Goal: Task Accomplishment & Management: Manage account settings

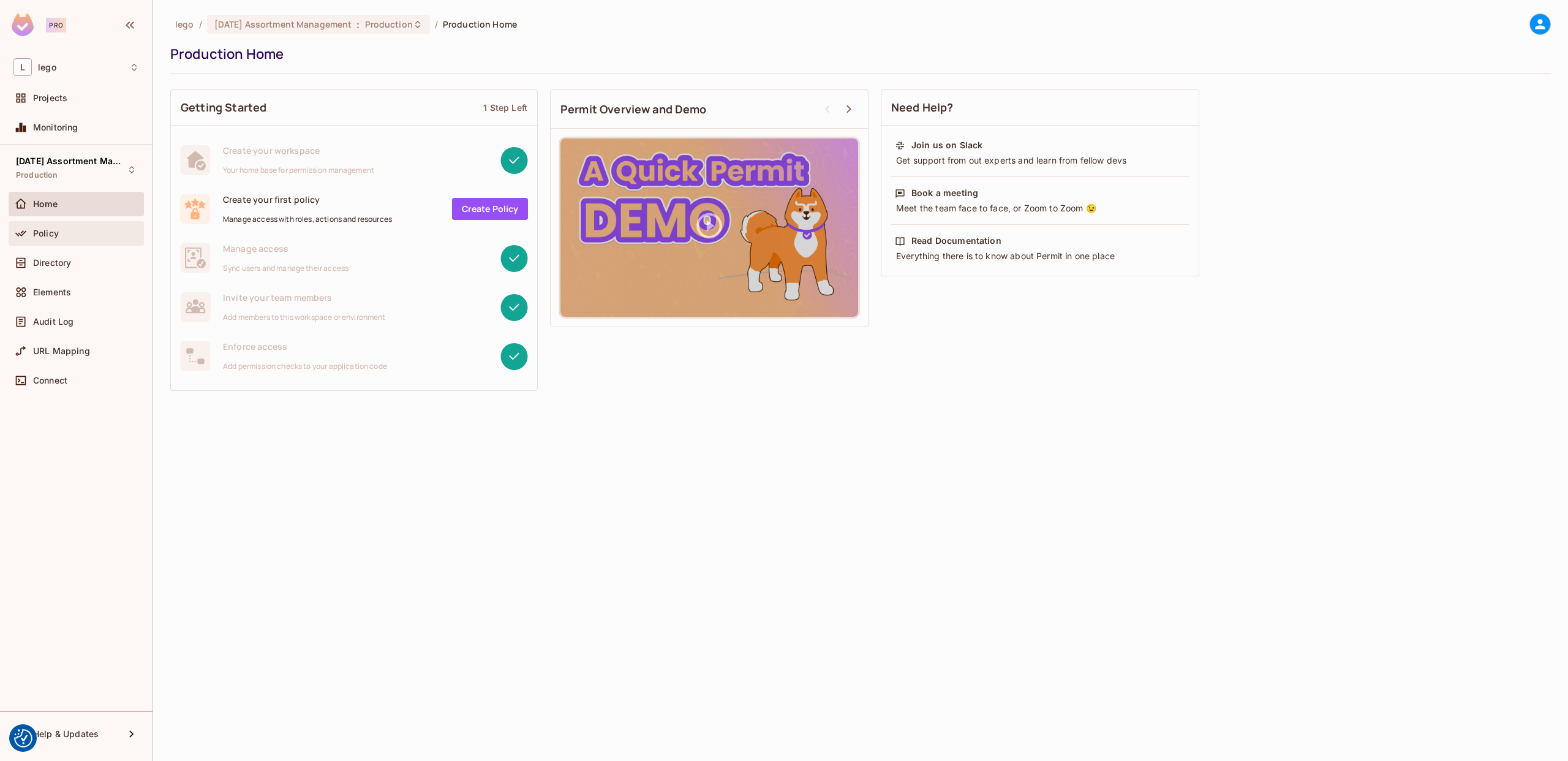
click at [81, 235] on div "Policy" at bounding box center [86, 234] width 106 height 10
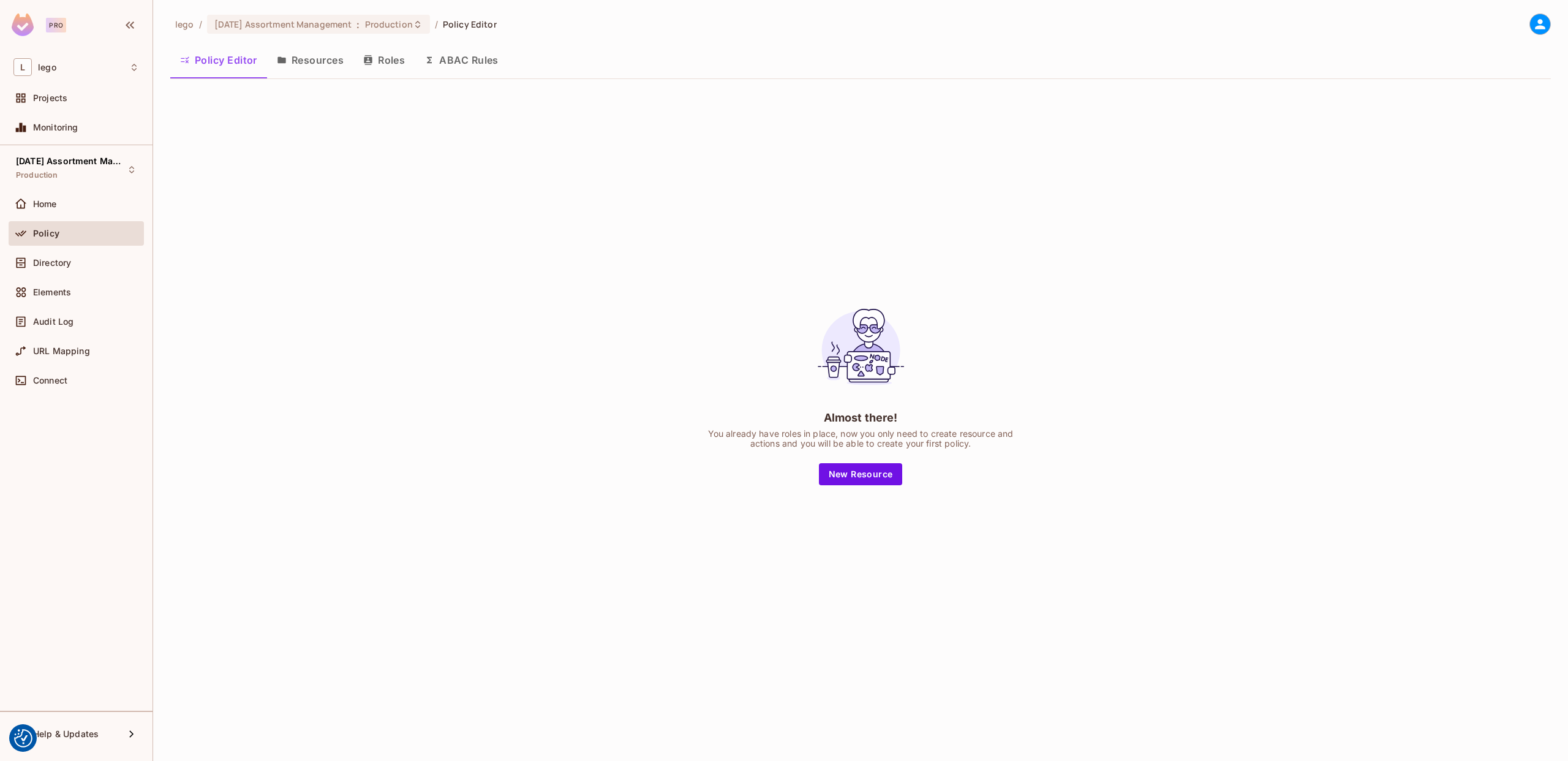
click at [111, 246] on div "Policy" at bounding box center [76, 236] width 135 height 29
click at [94, 267] on div "Directory" at bounding box center [86, 263] width 106 height 10
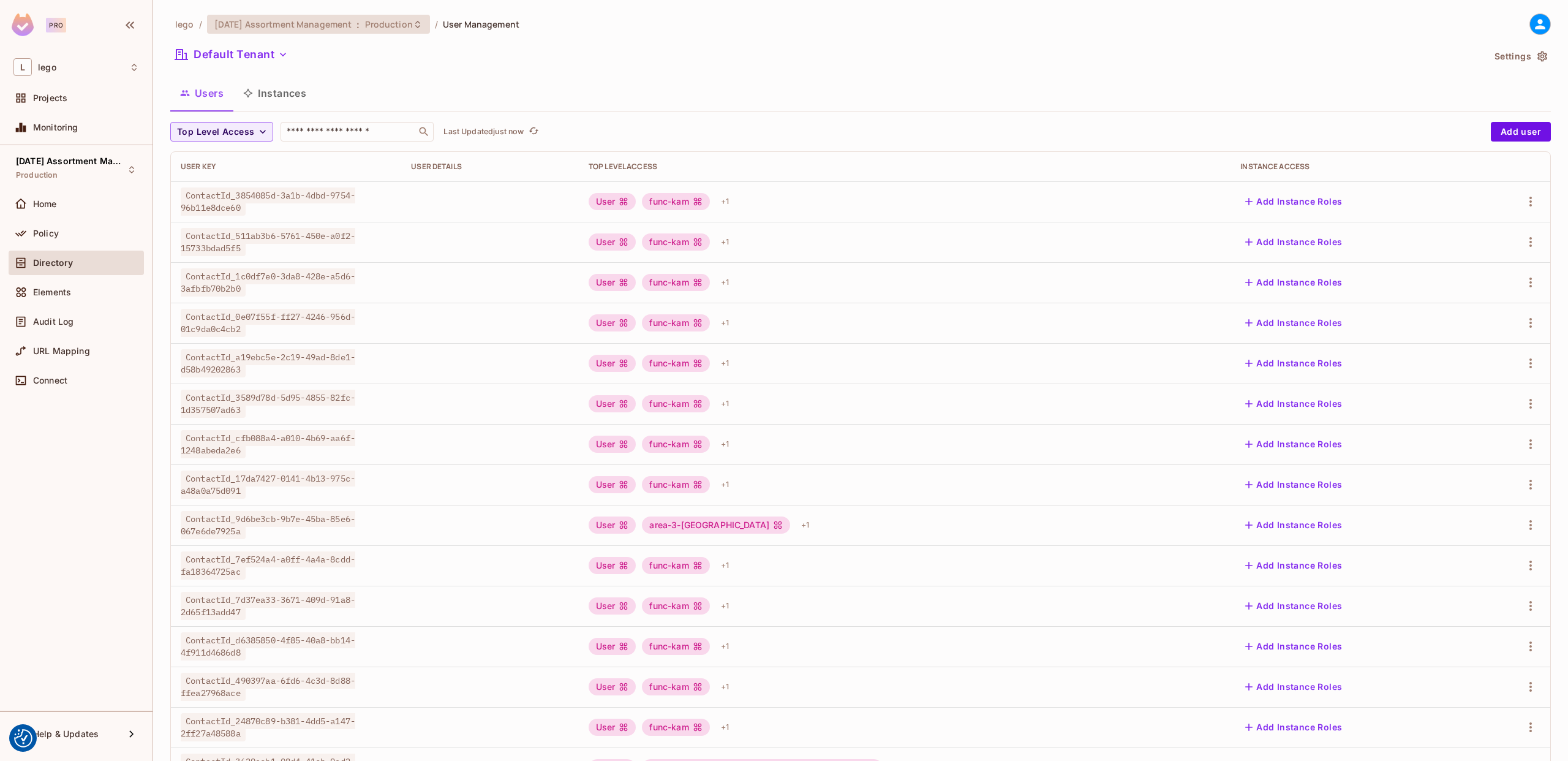
click at [417, 31] on div "[DATE] Assortment Management : Production" at bounding box center [319, 23] width 223 height 19
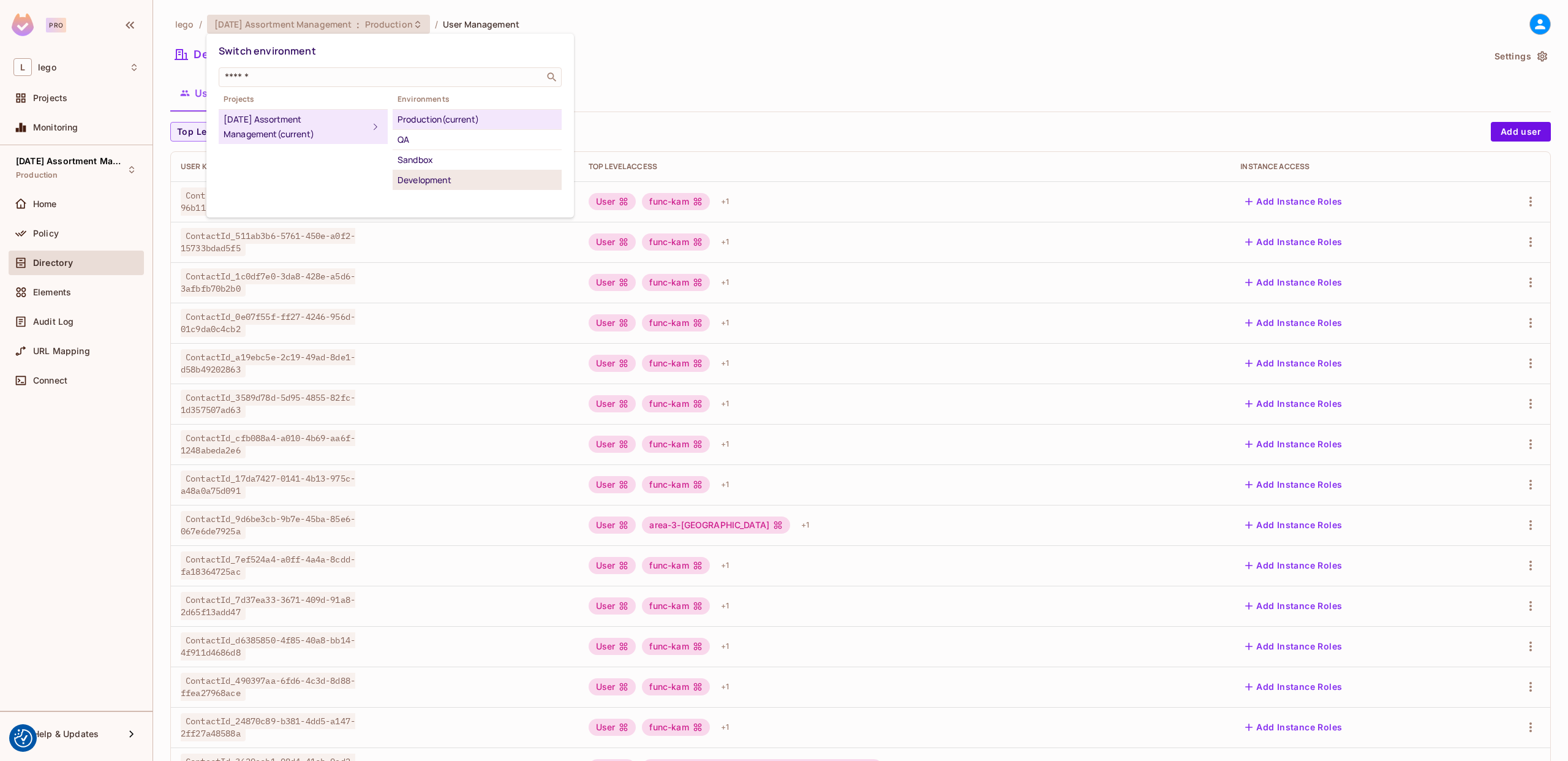
click at [466, 173] on div "Development" at bounding box center [477, 180] width 159 height 15
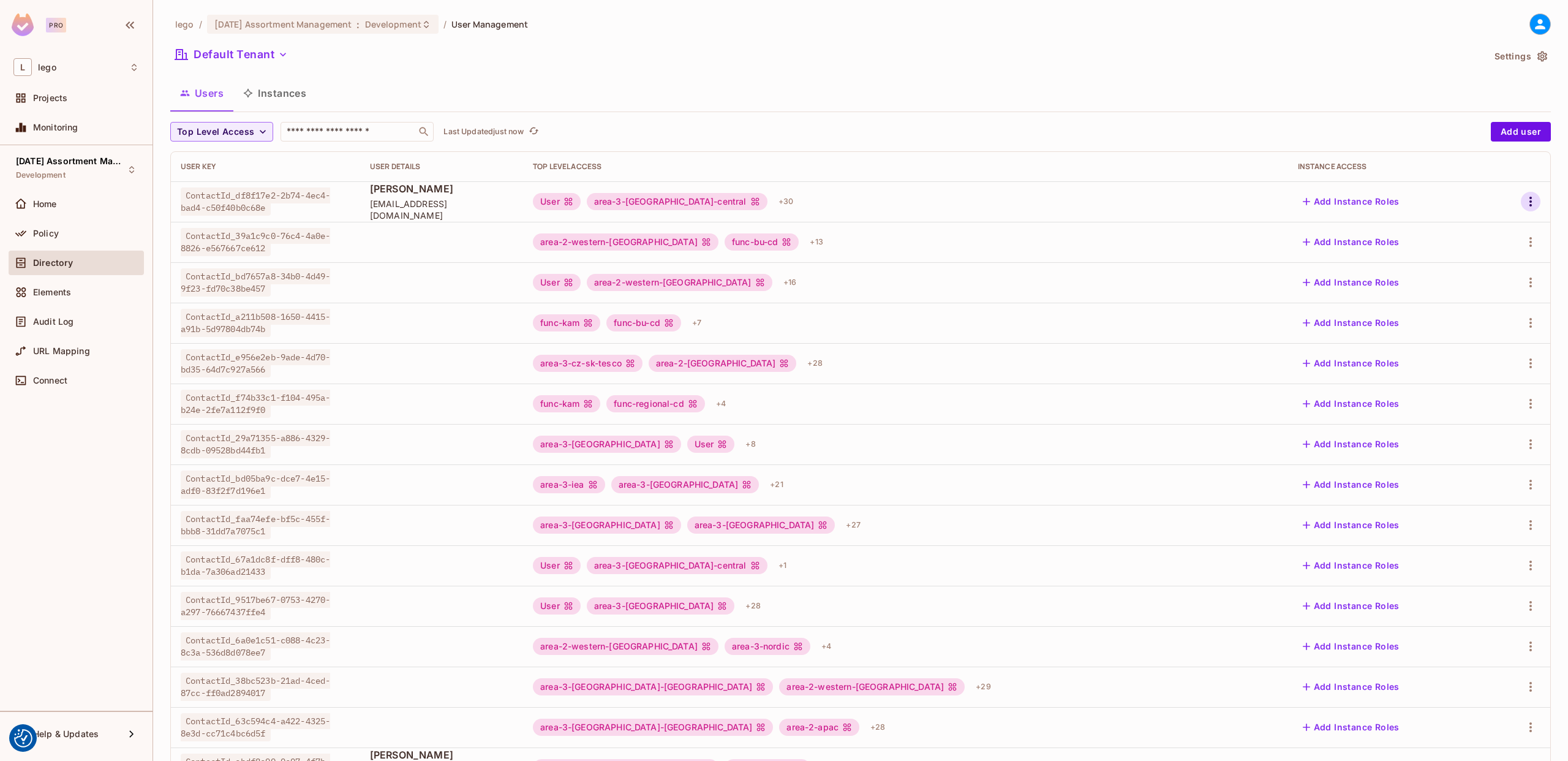
click at [1535, 201] on icon "button" at bounding box center [1530, 201] width 15 height 15
click at [1466, 234] on div "Edit" at bounding box center [1465, 230] width 17 height 13
click at [1531, 201] on icon "button" at bounding box center [1530, 201] width 3 height 10
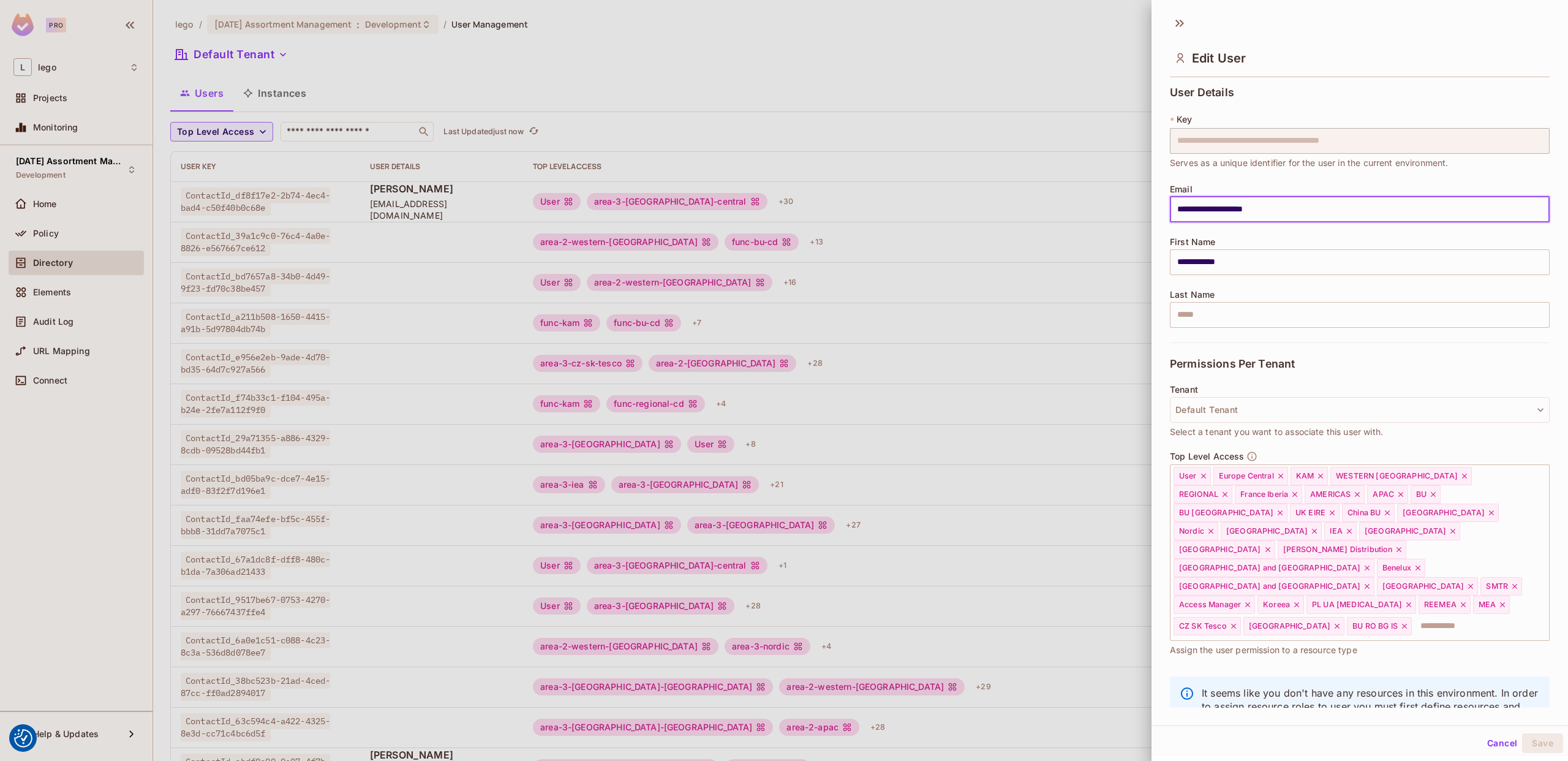
scroll to position [12, 0]
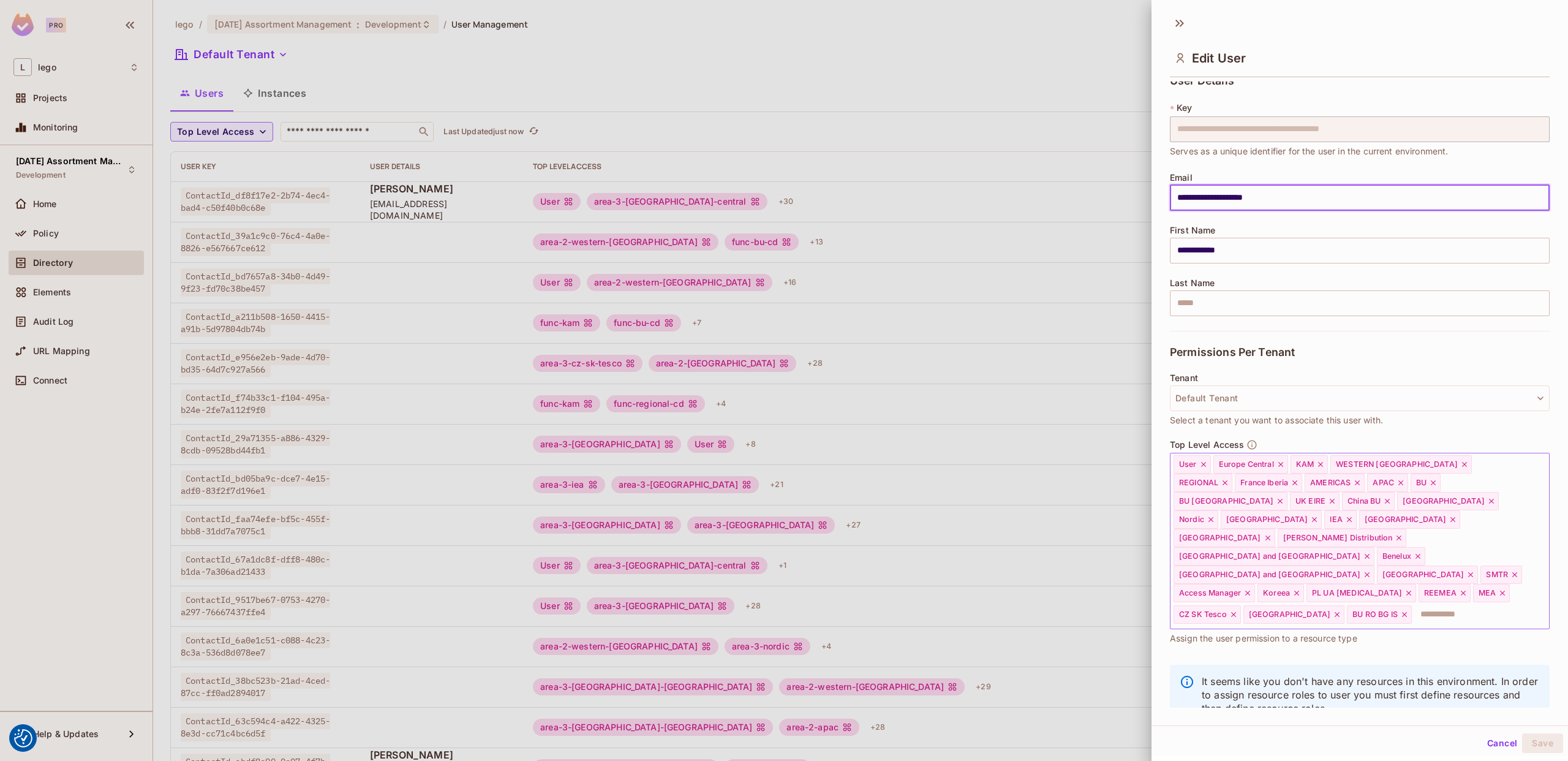
click at [1413, 603] on input "text" at bounding box center [1468, 614] width 112 height 24
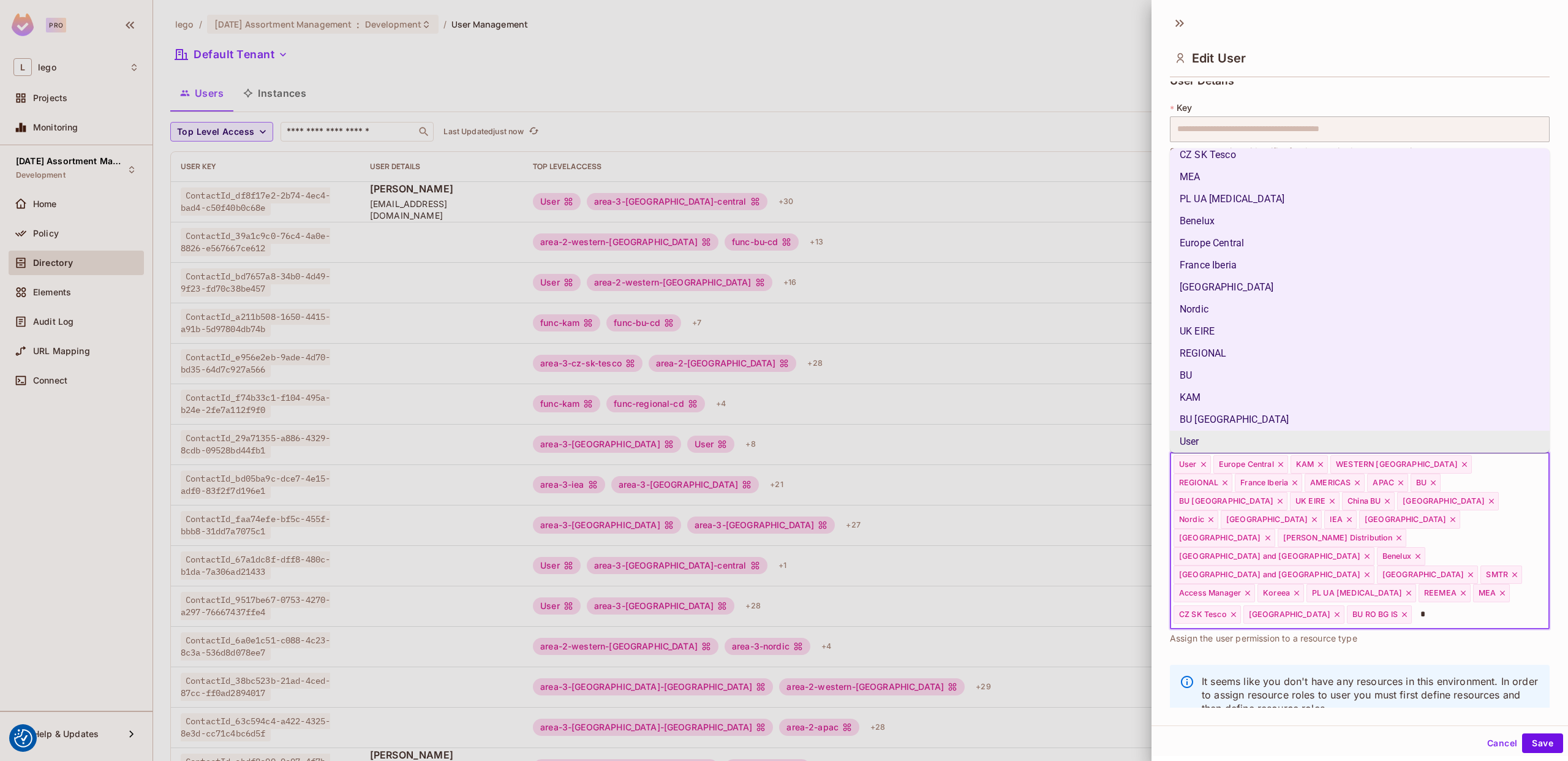
scroll to position [0, 0]
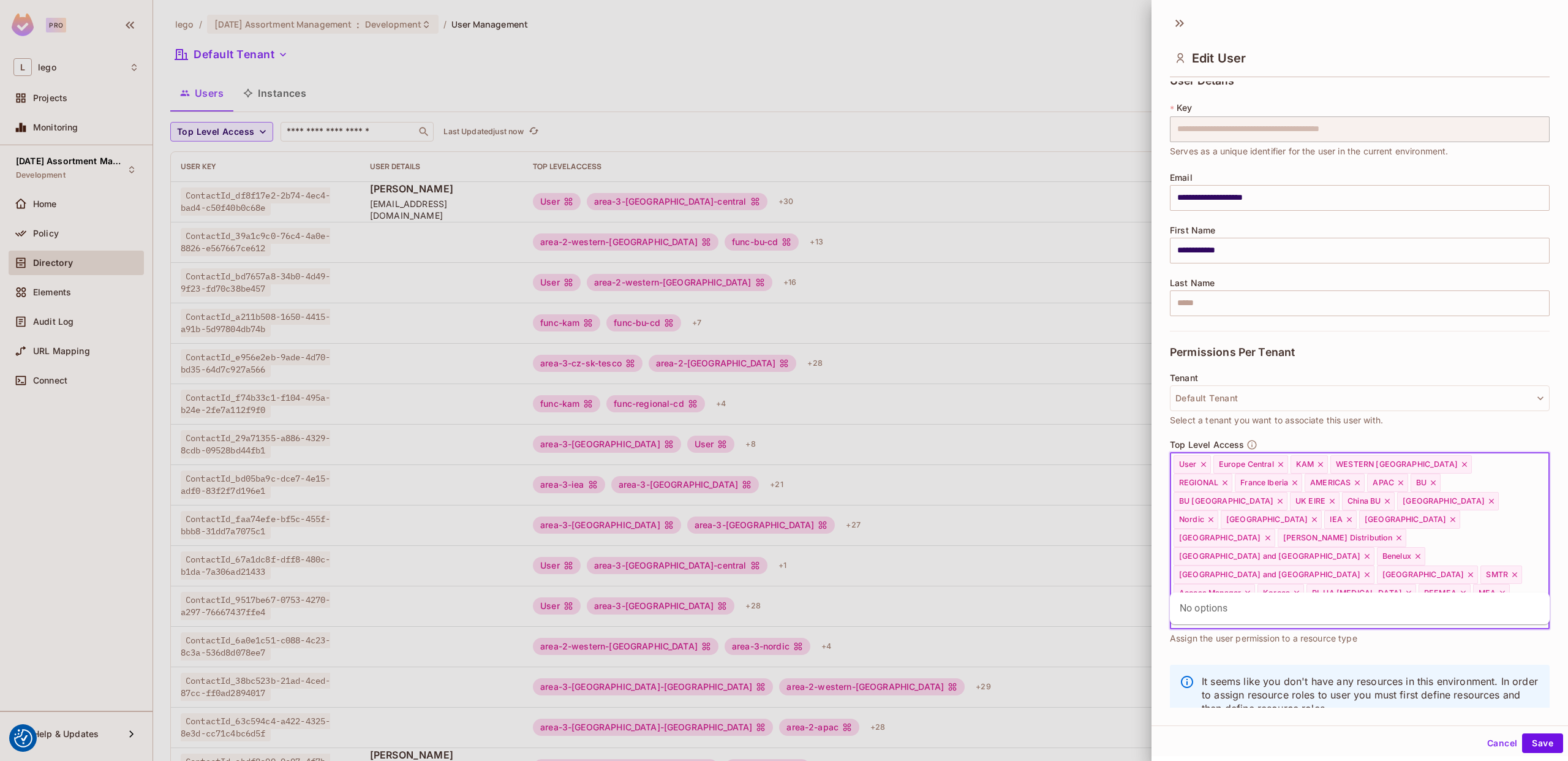
type input "*"
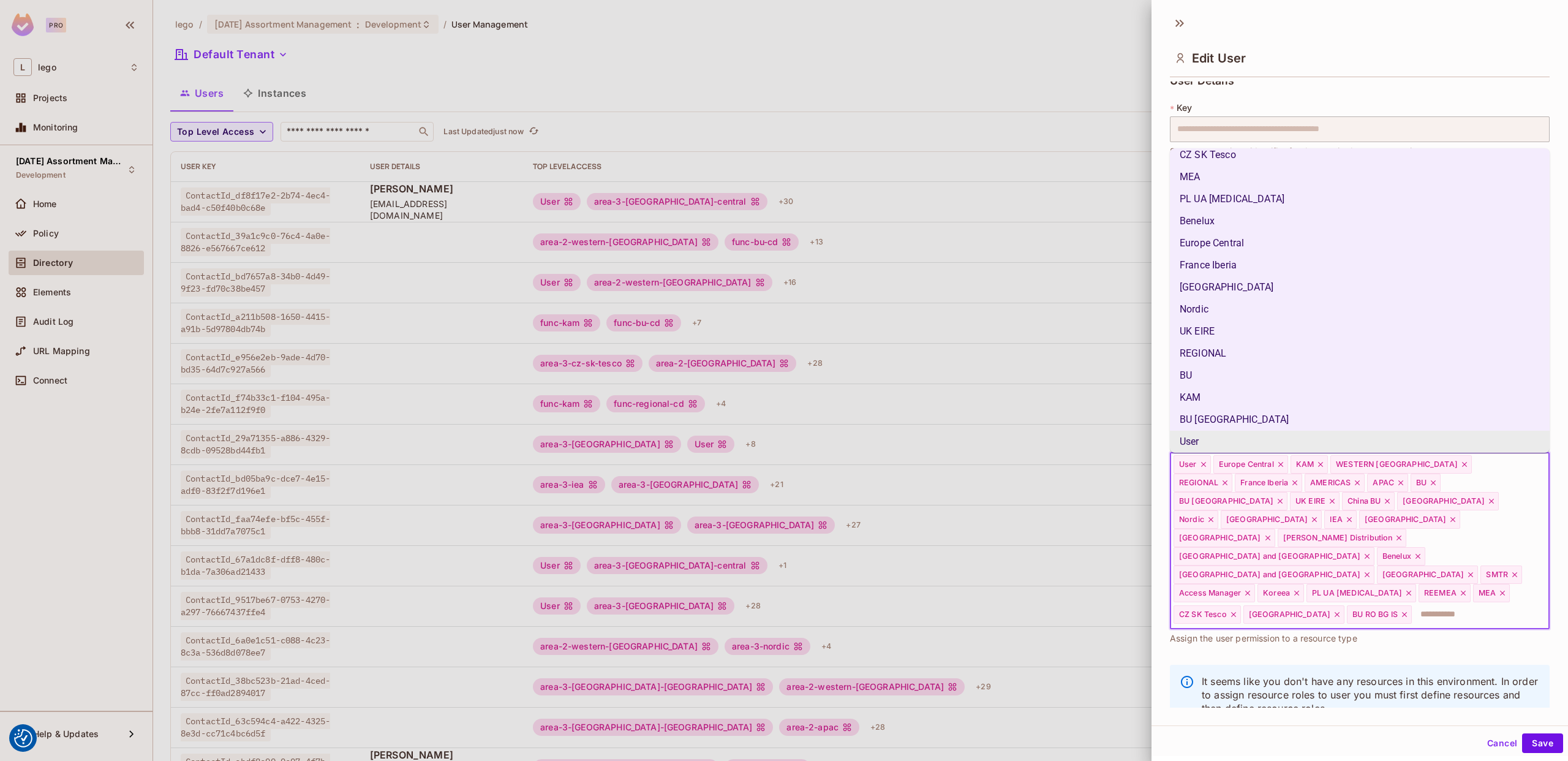
click at [1413, 603] on input "text" at bounding box center [1468, 614] width 112 height 24
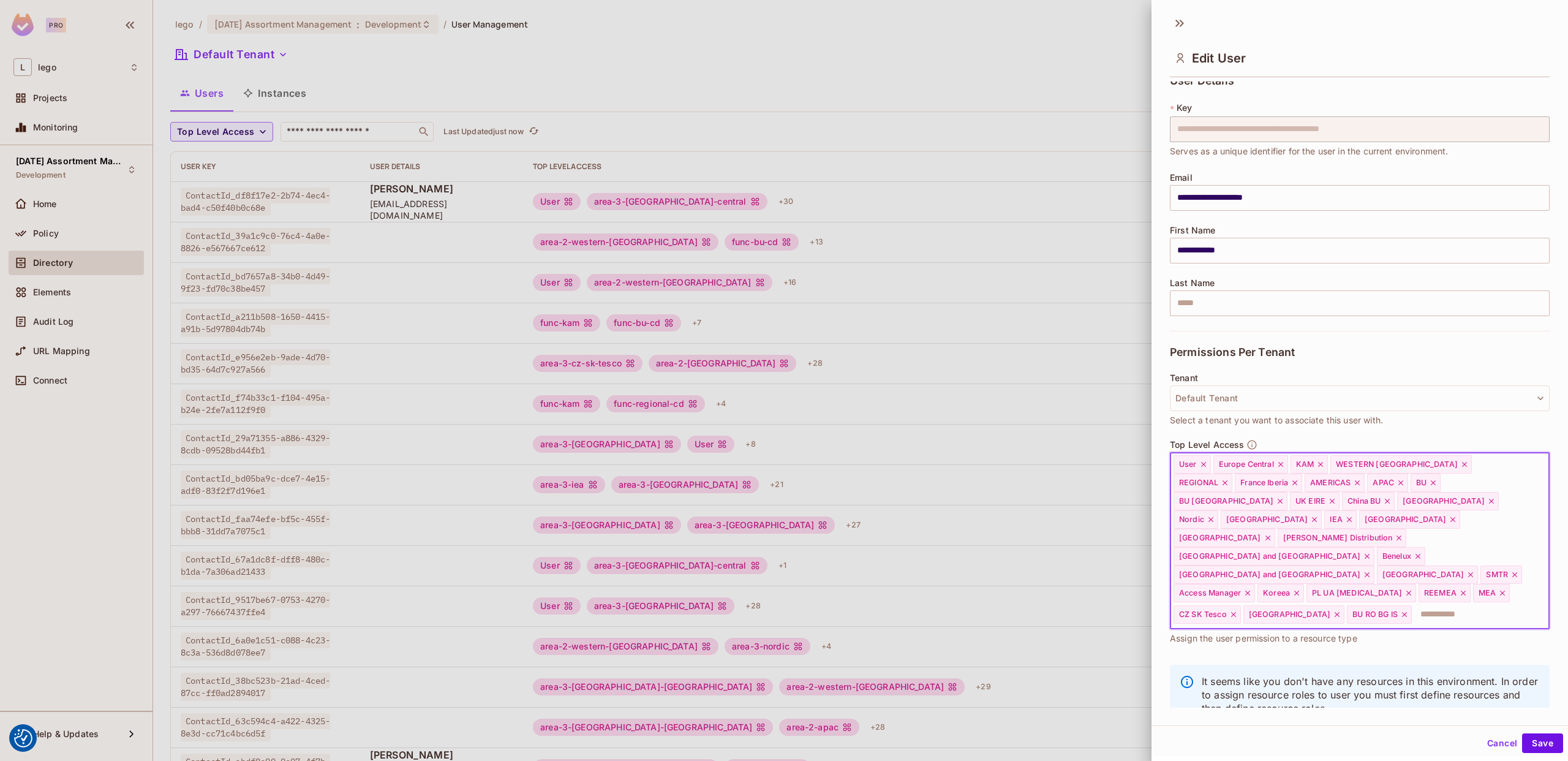
click at [1413, 603] on input "text" at bounding box center [1468, 614] width 112 height 24
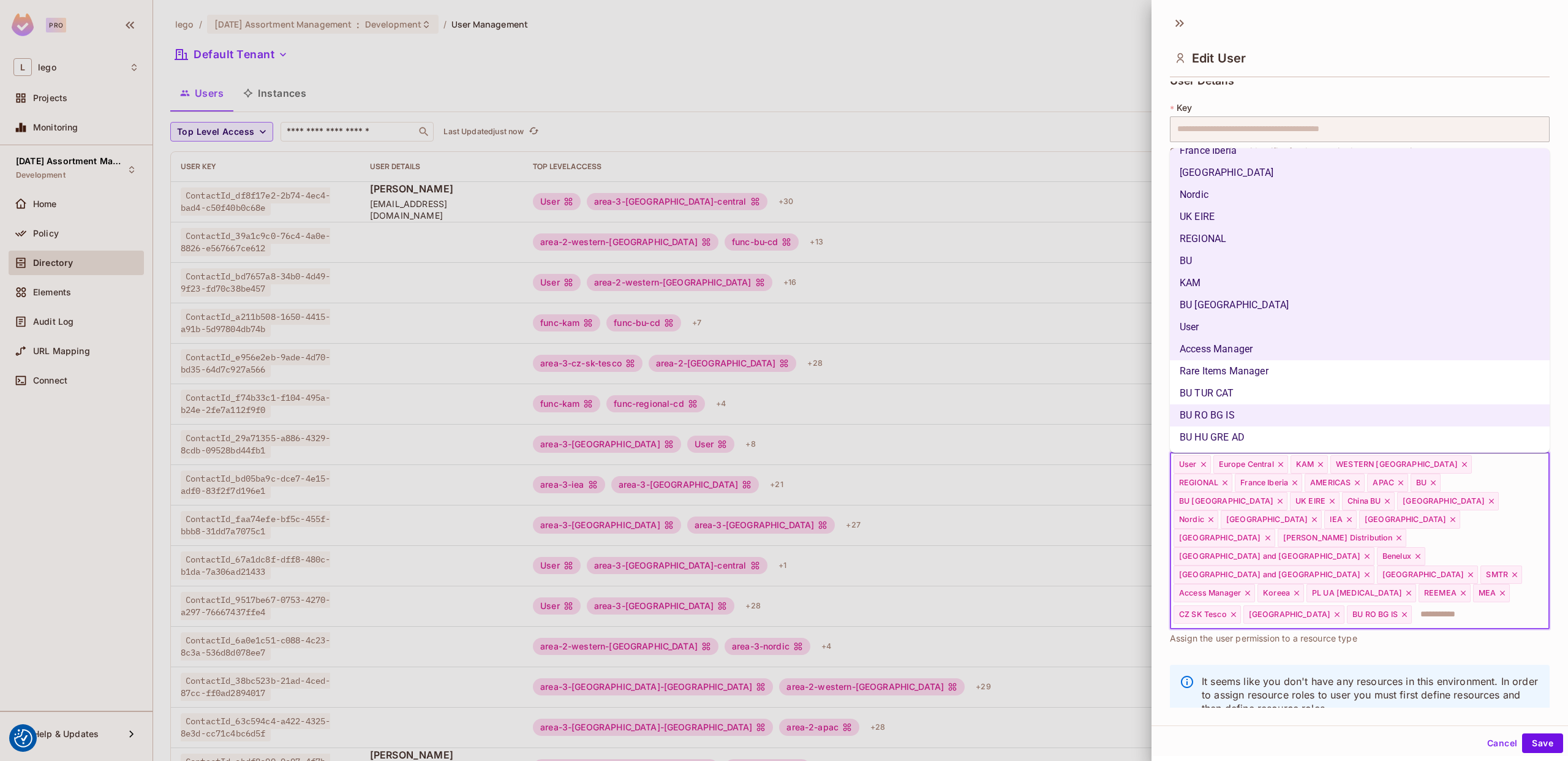
scroll to position [477, 0]
click at [680, 60] on div at bounding box center [784, 380] width 1568 height 761
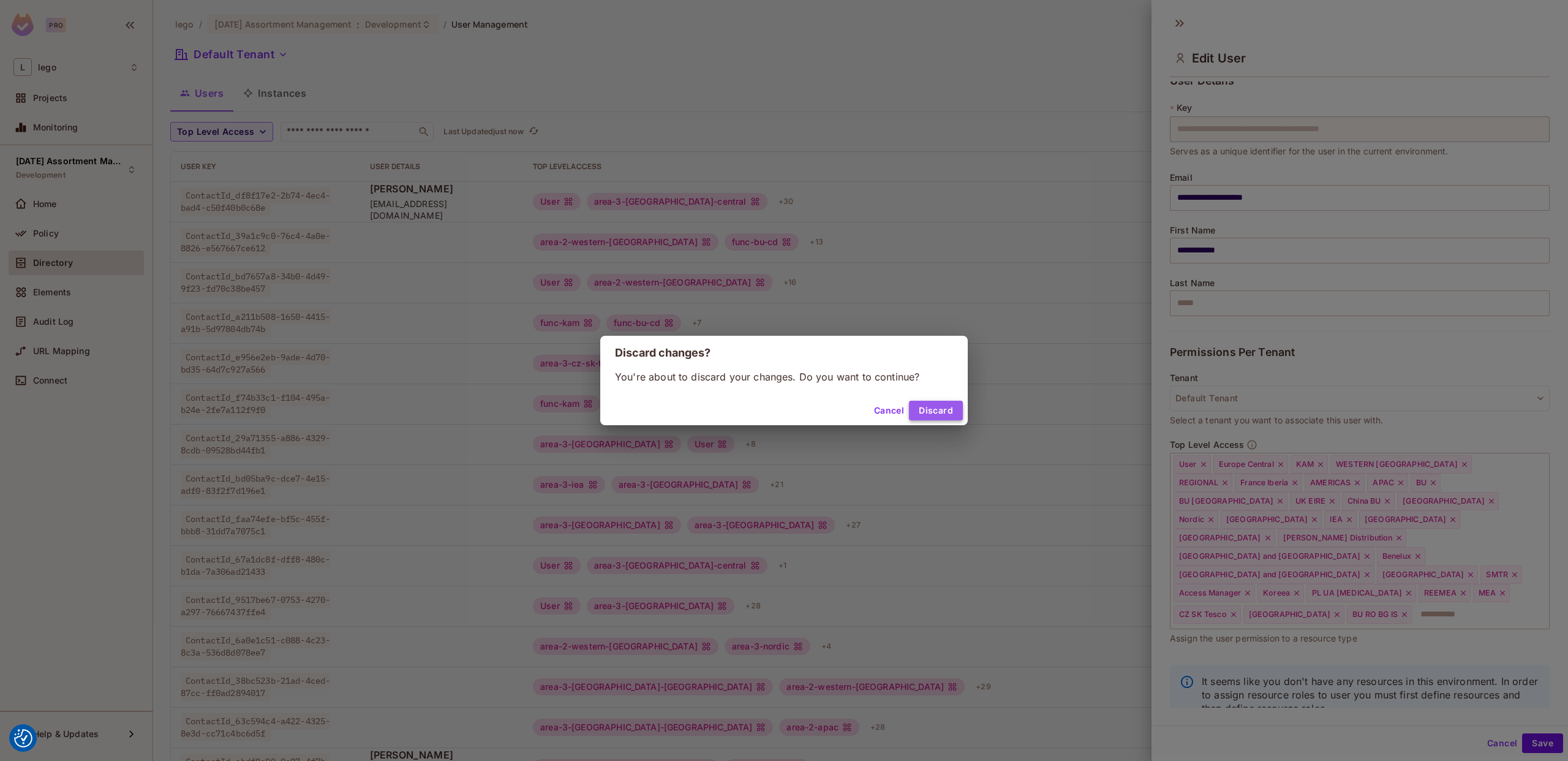
click at [950, 408] on button "Discard" at bounding box center [936, 411] width 54 height 20
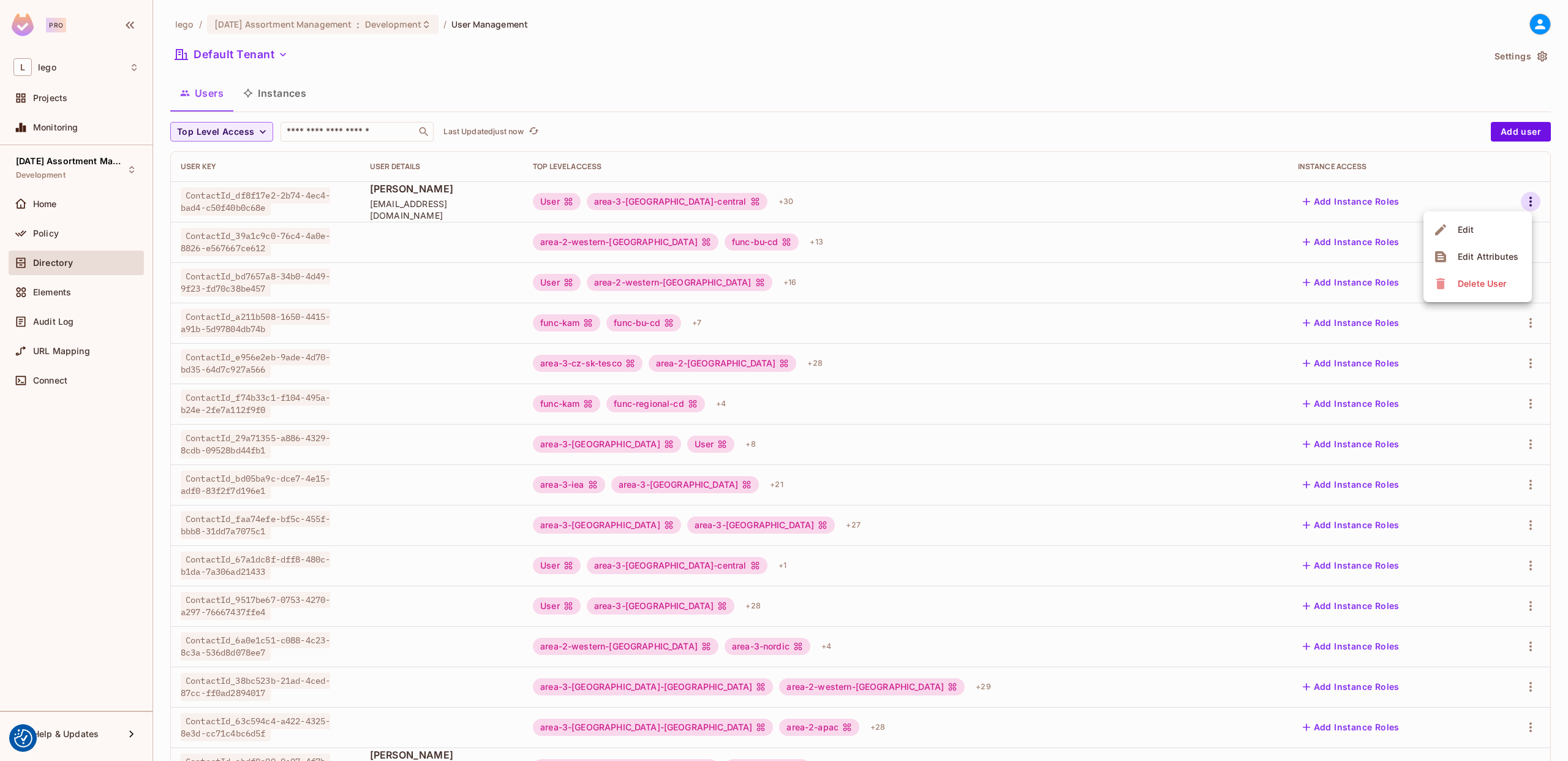
click at [559, 81] on div at bounding box center [784, 380] width 1568 height 761
click at [99, 291] on div "Elements" at bounding box center [86, 292] width 106 height 10
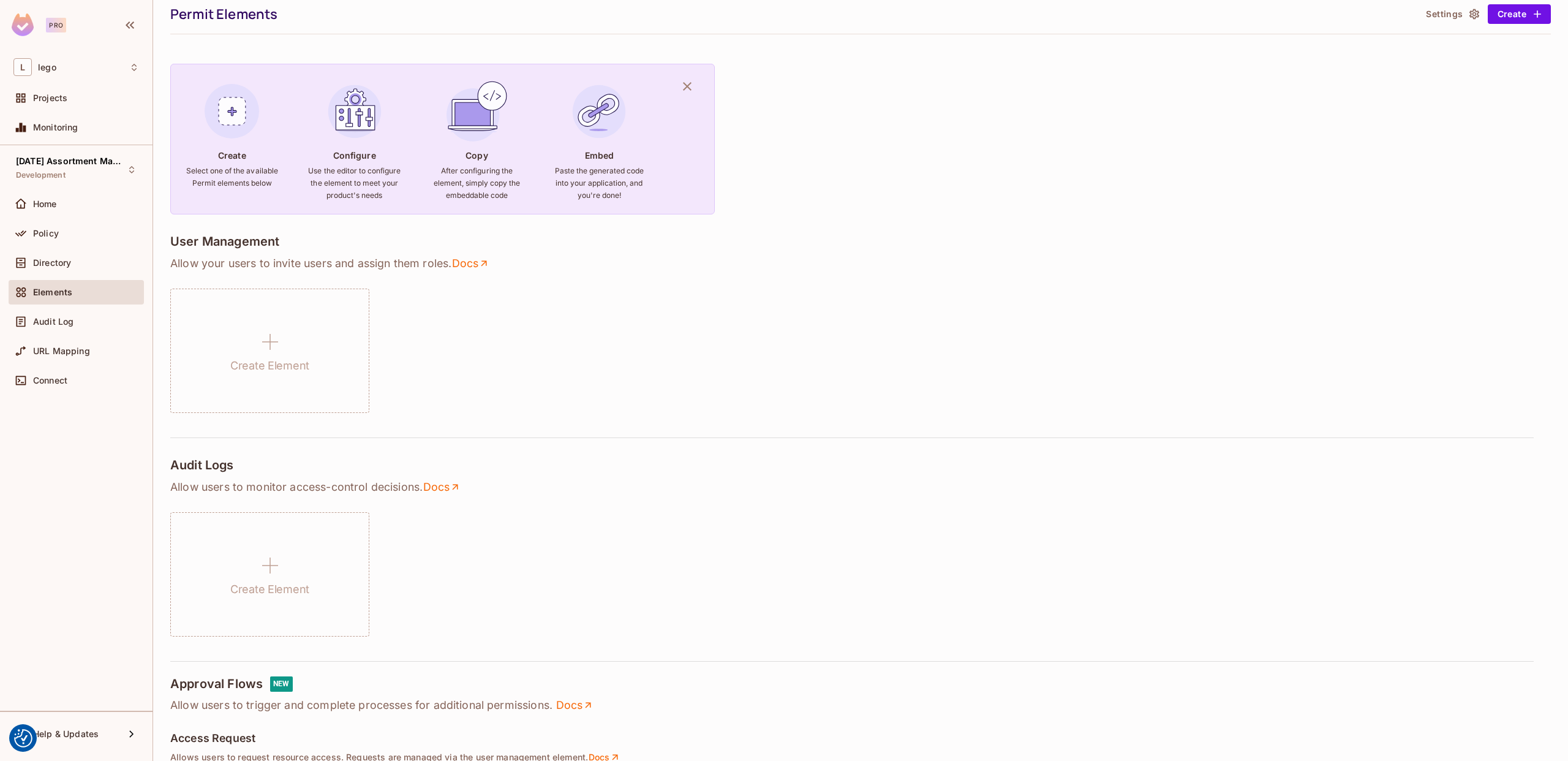
scroll to position [41, 0]
click at [842, 338] on div "Create Element" at bounding box center [860, 349] width 1380 height 124
click at [555, 381] on div "Create Element" at bounding box center [860, 349] width 1380 height 124
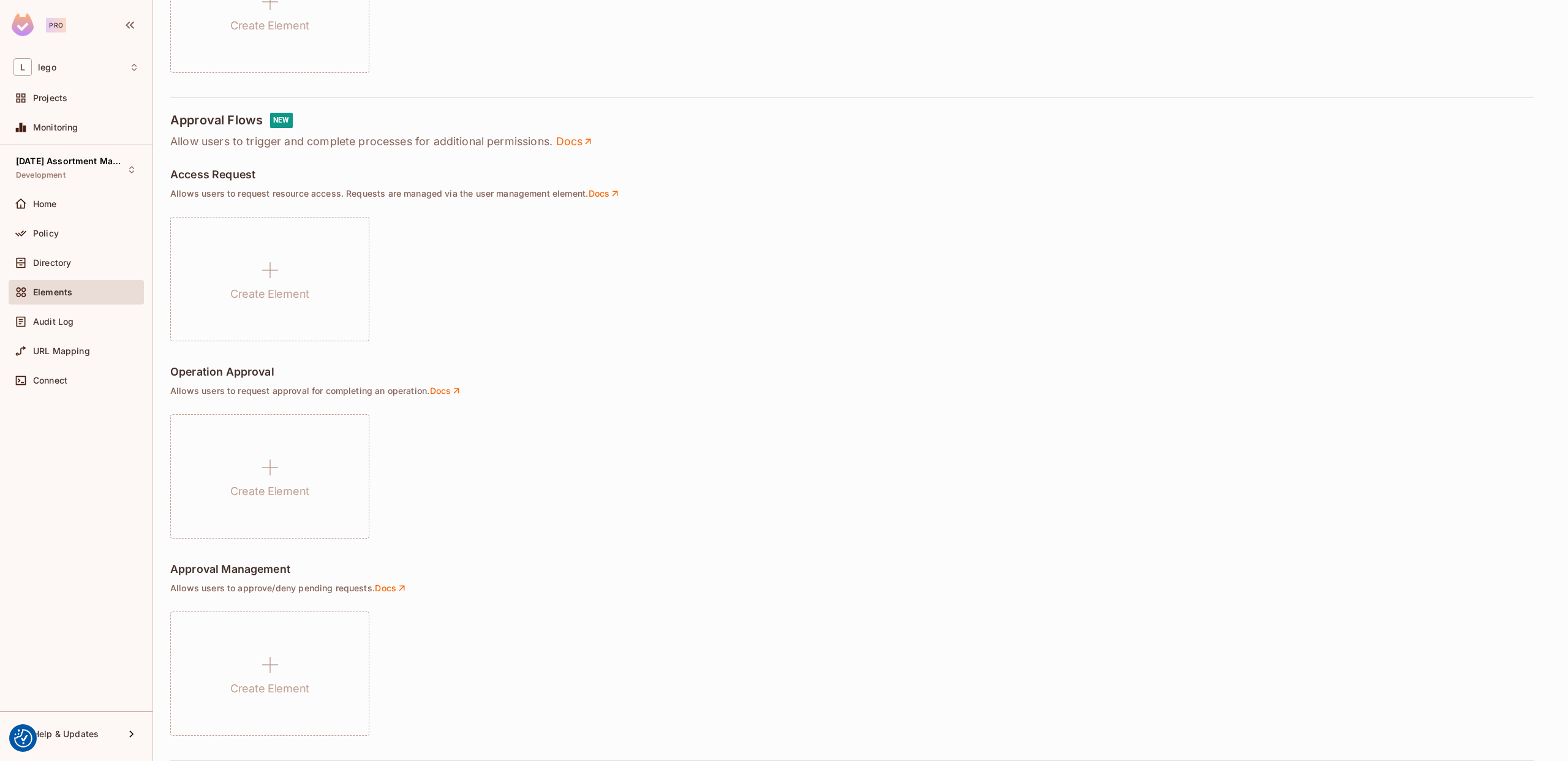
scroll to position [0, 0]
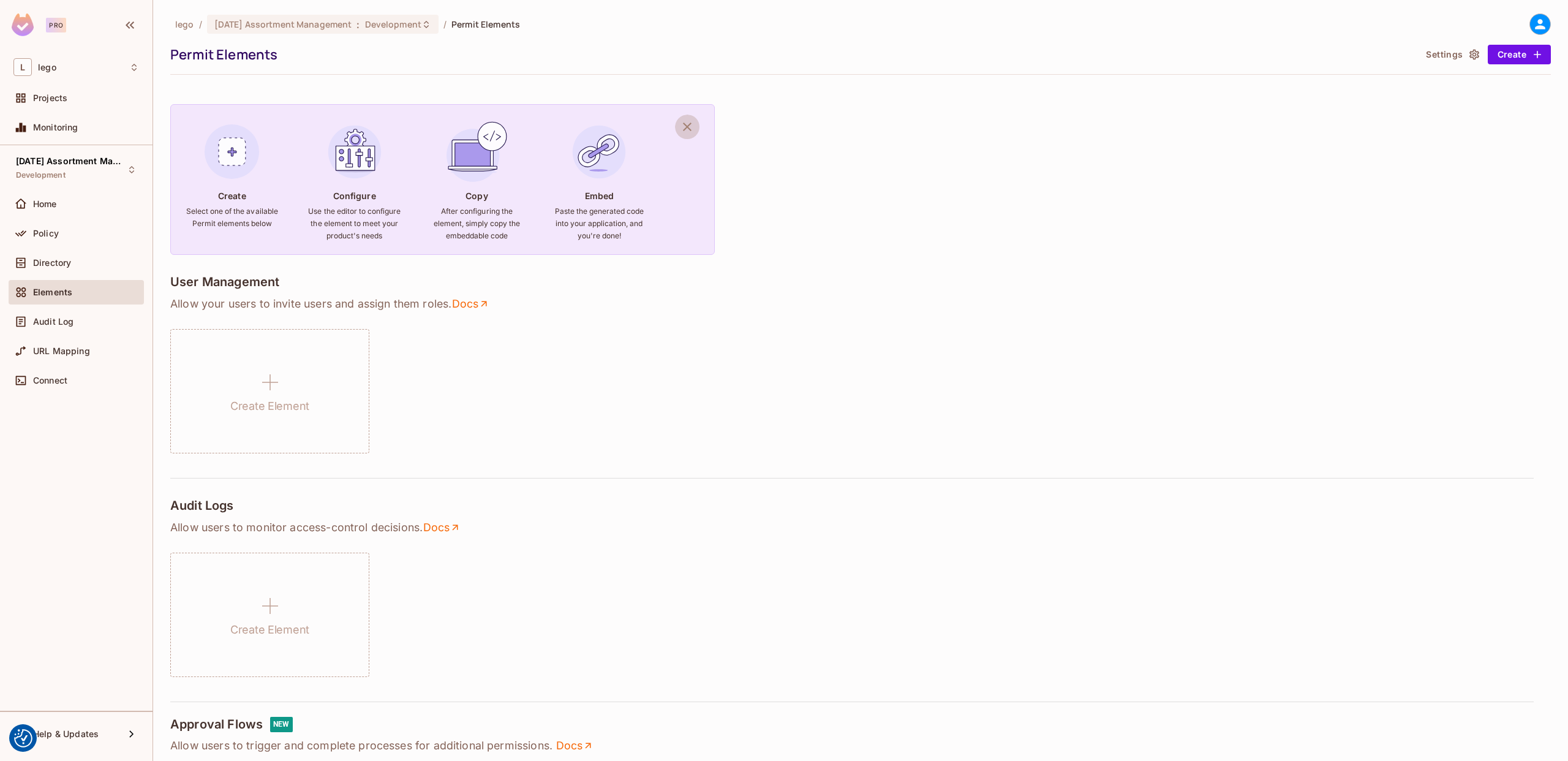
click at [688, 122] on icon "button" at bounding box center [686, 126] width 15 height 15
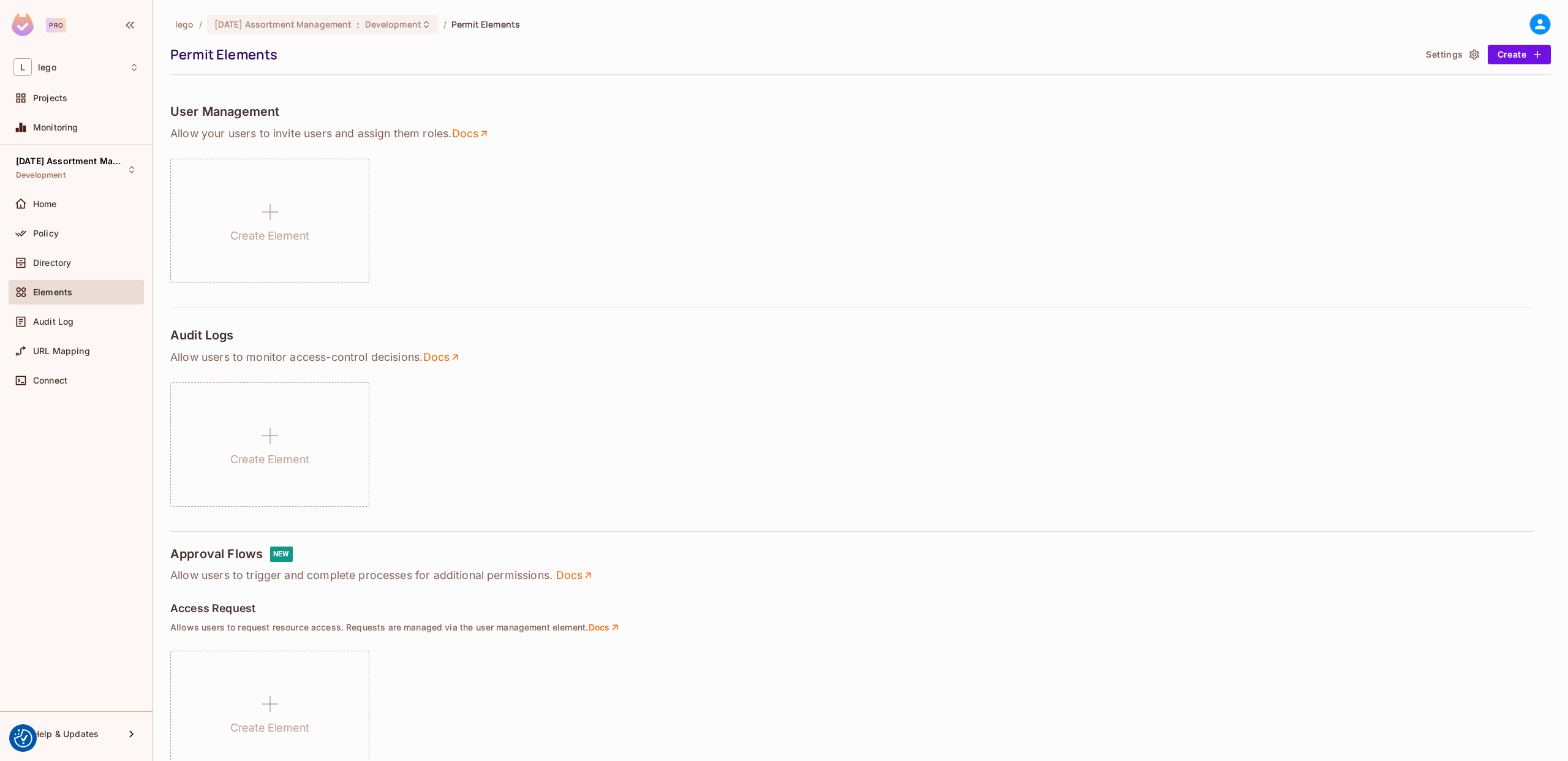
click at [581, 191] on div "Create Element" at bounding box center [860, 220] width 1380 height 124
click at [74, 262] on div "Directory" at bounding box center [86, 263] width 106 height 10
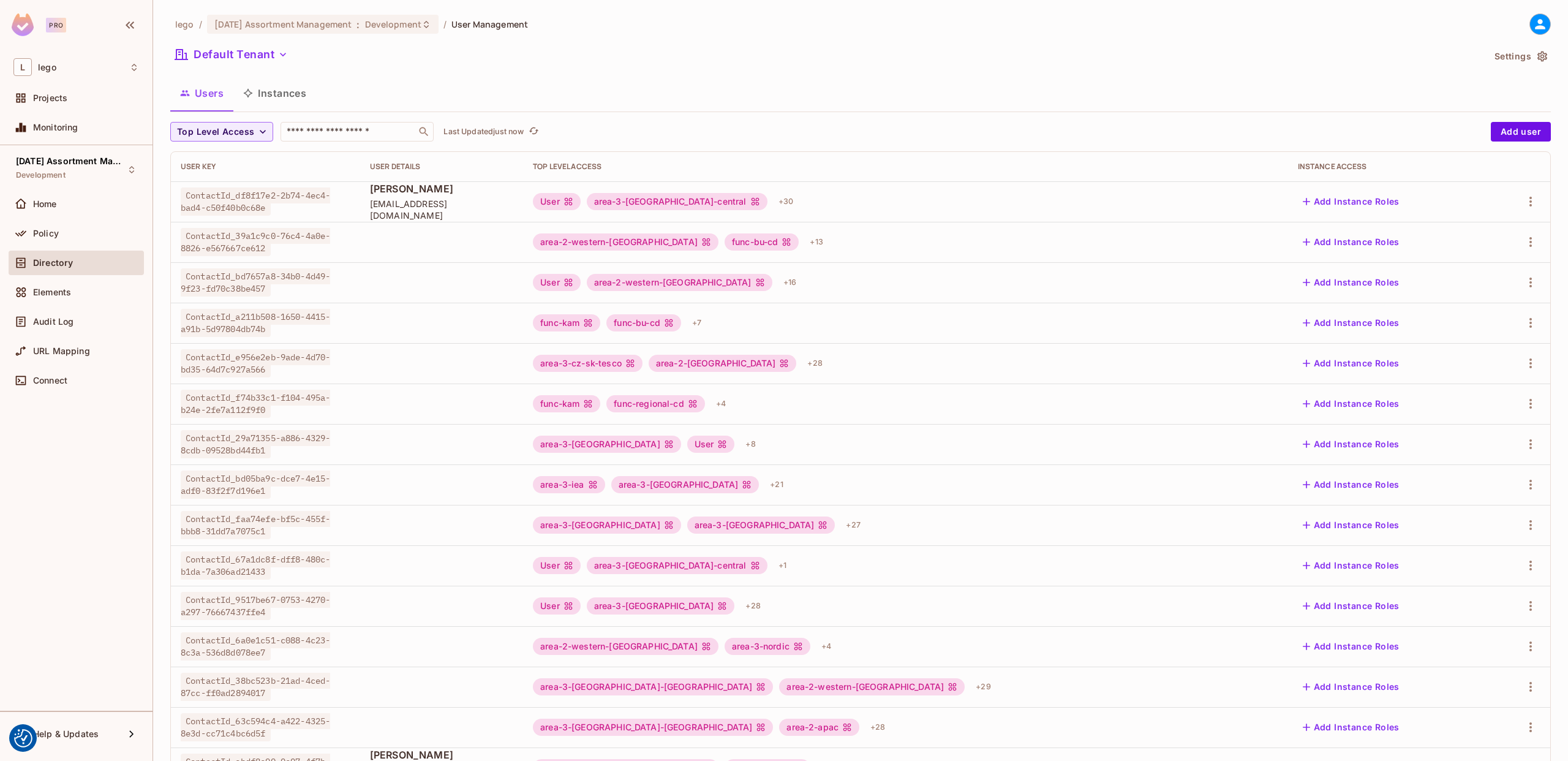
click at [267, 106] on button "Instances" at bounding box center [275, 93] width 83 height 30
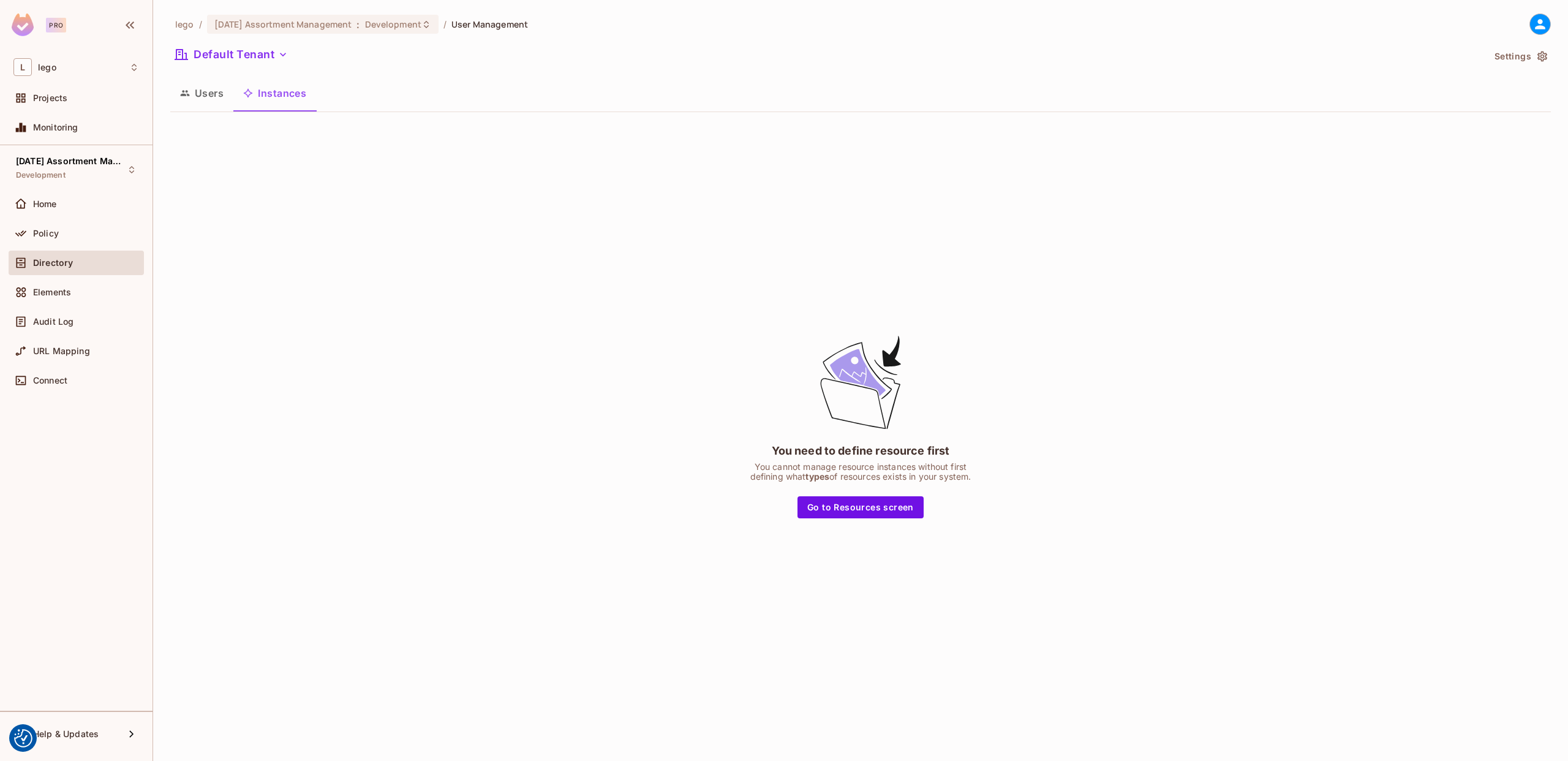
click at [219, 94] on button "Users" at bounding box center [201, 93] width 64 height 30
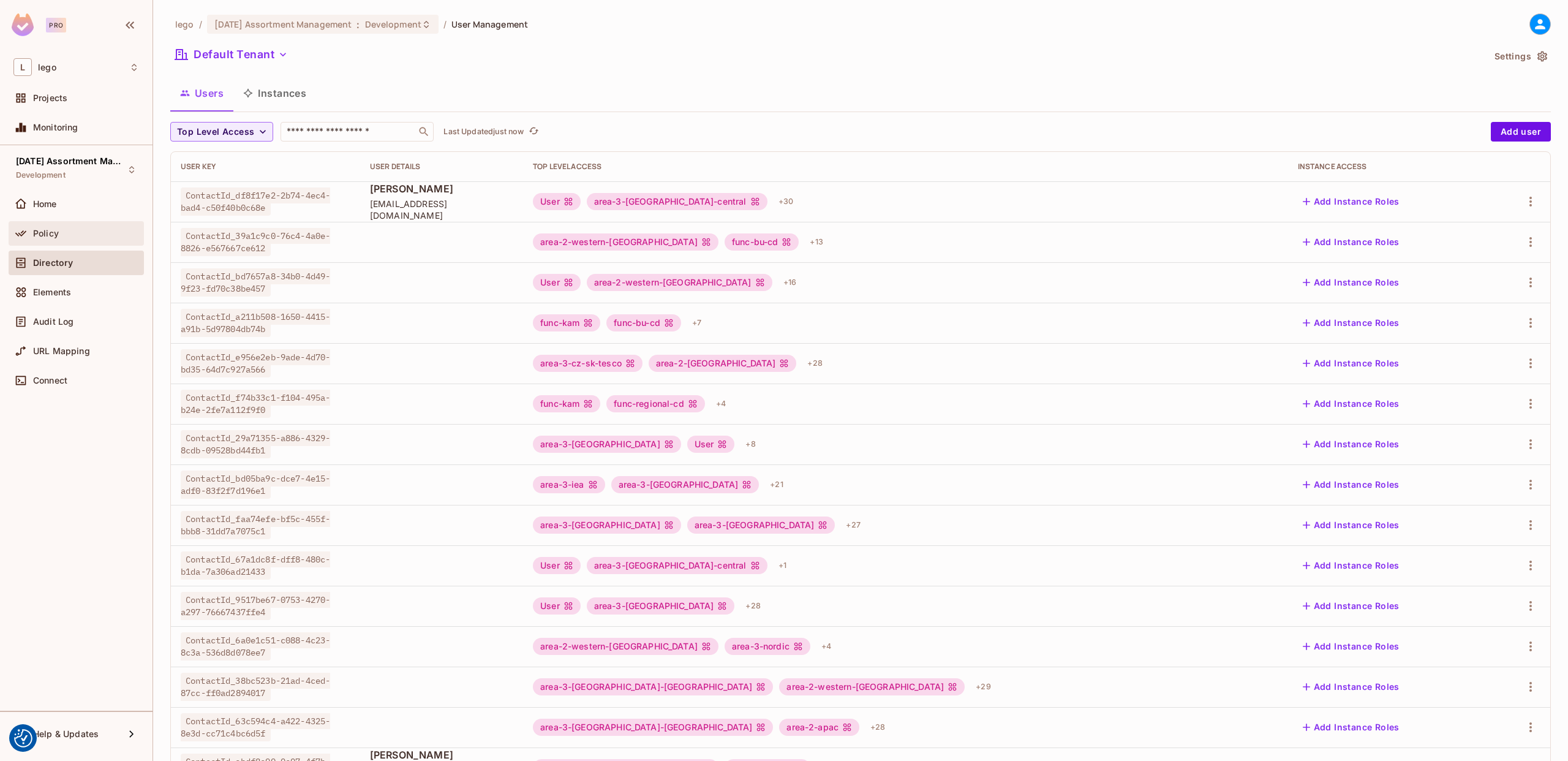
click at [57, 237] on span "Policy" at bounding box center [46, 234] width 25 height 10
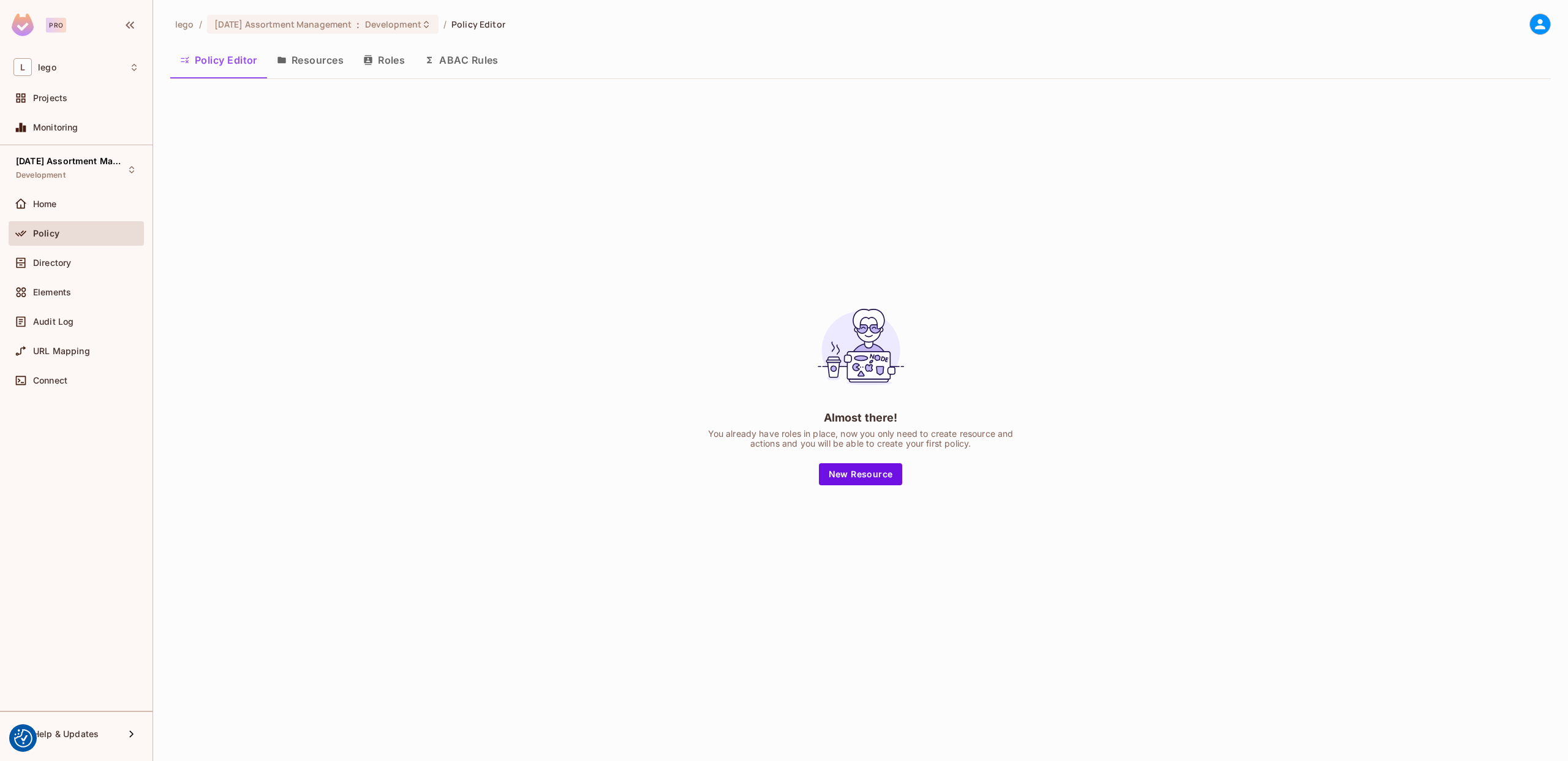
click at [389, 68] on button "Roles" at bounding box center [383, 60] width 62 height 30
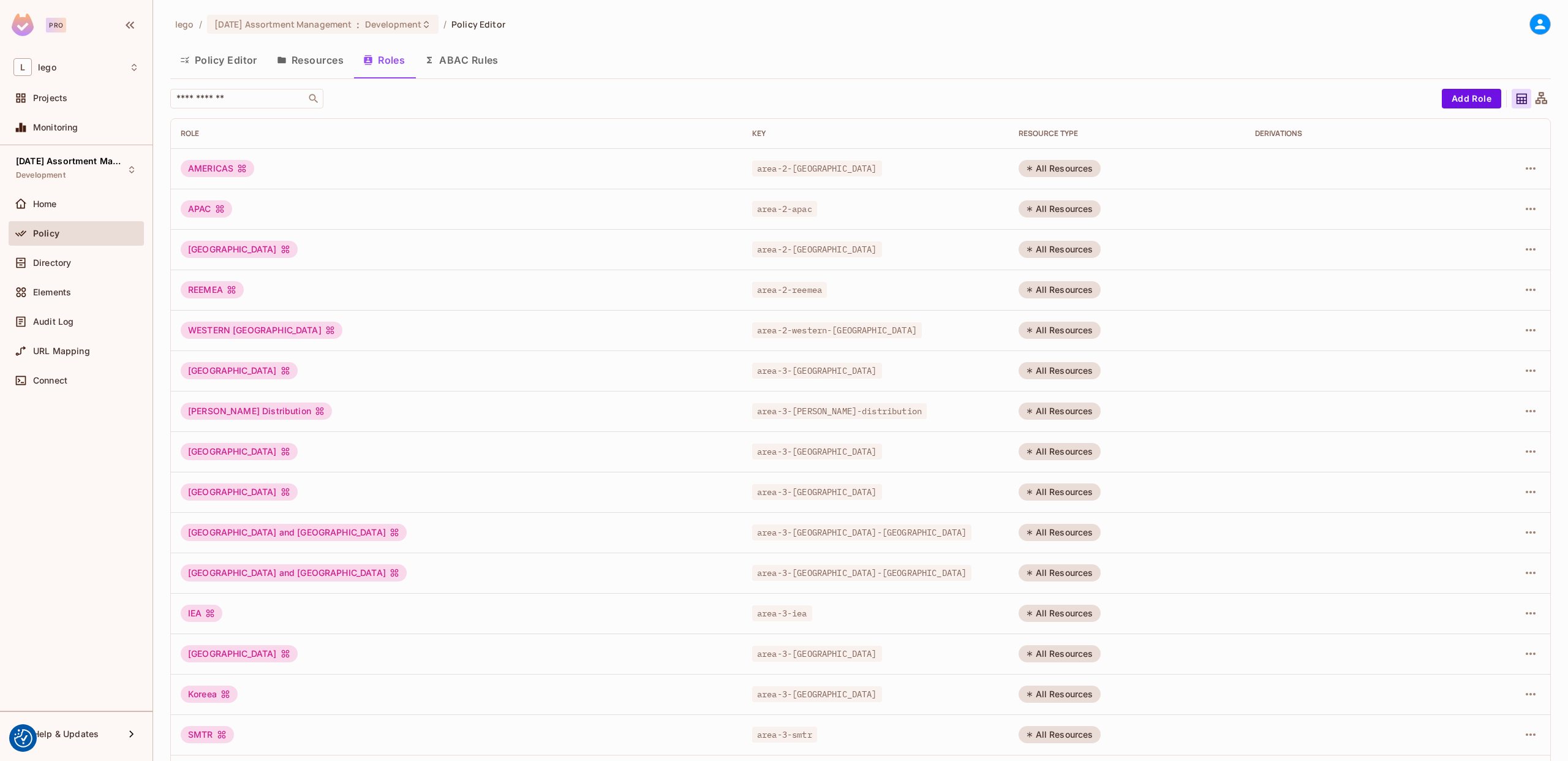
click at [1546, 99] on icon at bounding box center [1542, 99] width 16 height 16
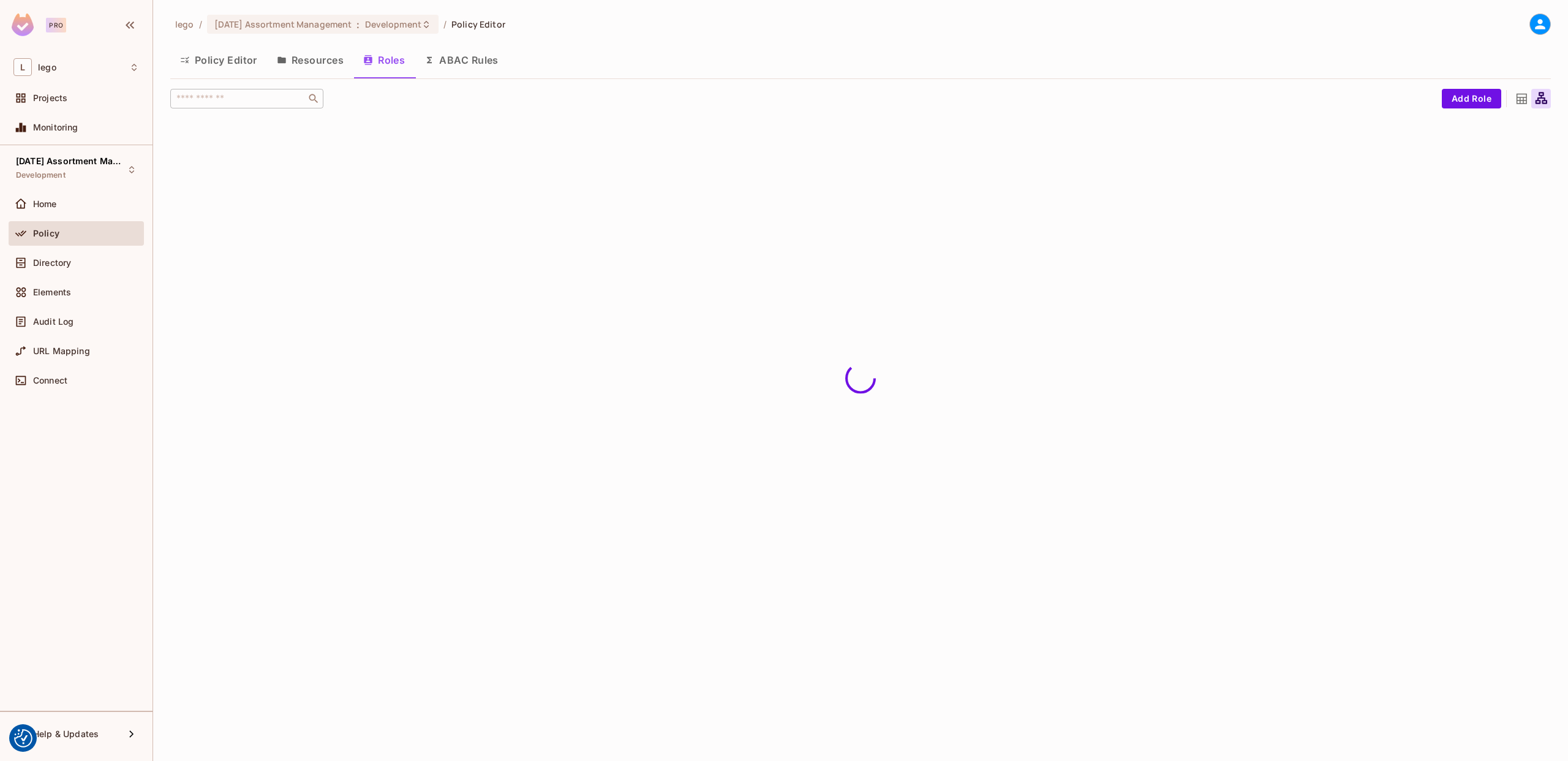
click at [1522, 102] on icon at bounding box center [1521, 99] width 11 height 11
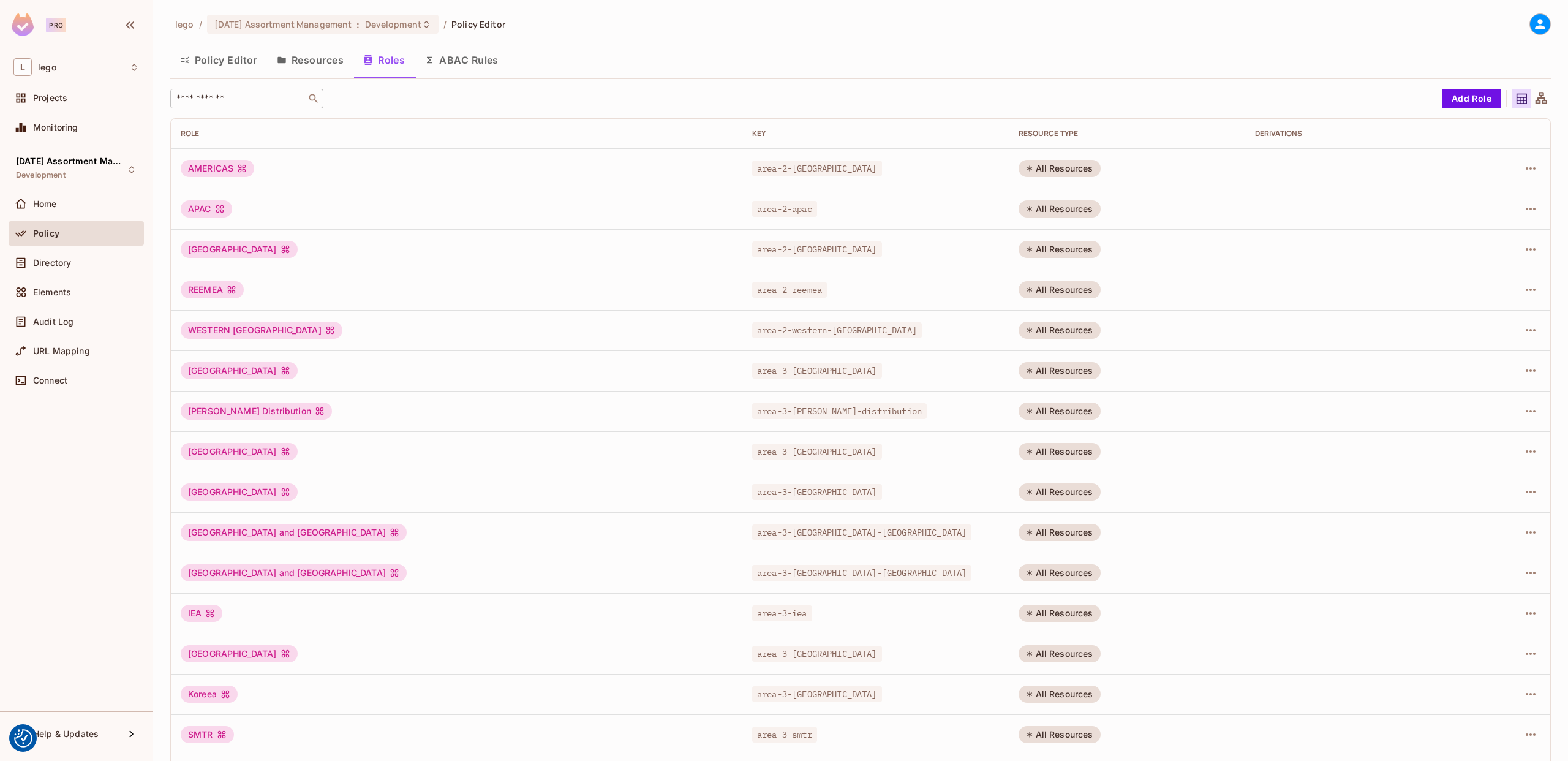
click at [286, 90] on div "​" at bounding box center [246, 99] width 153 height 20
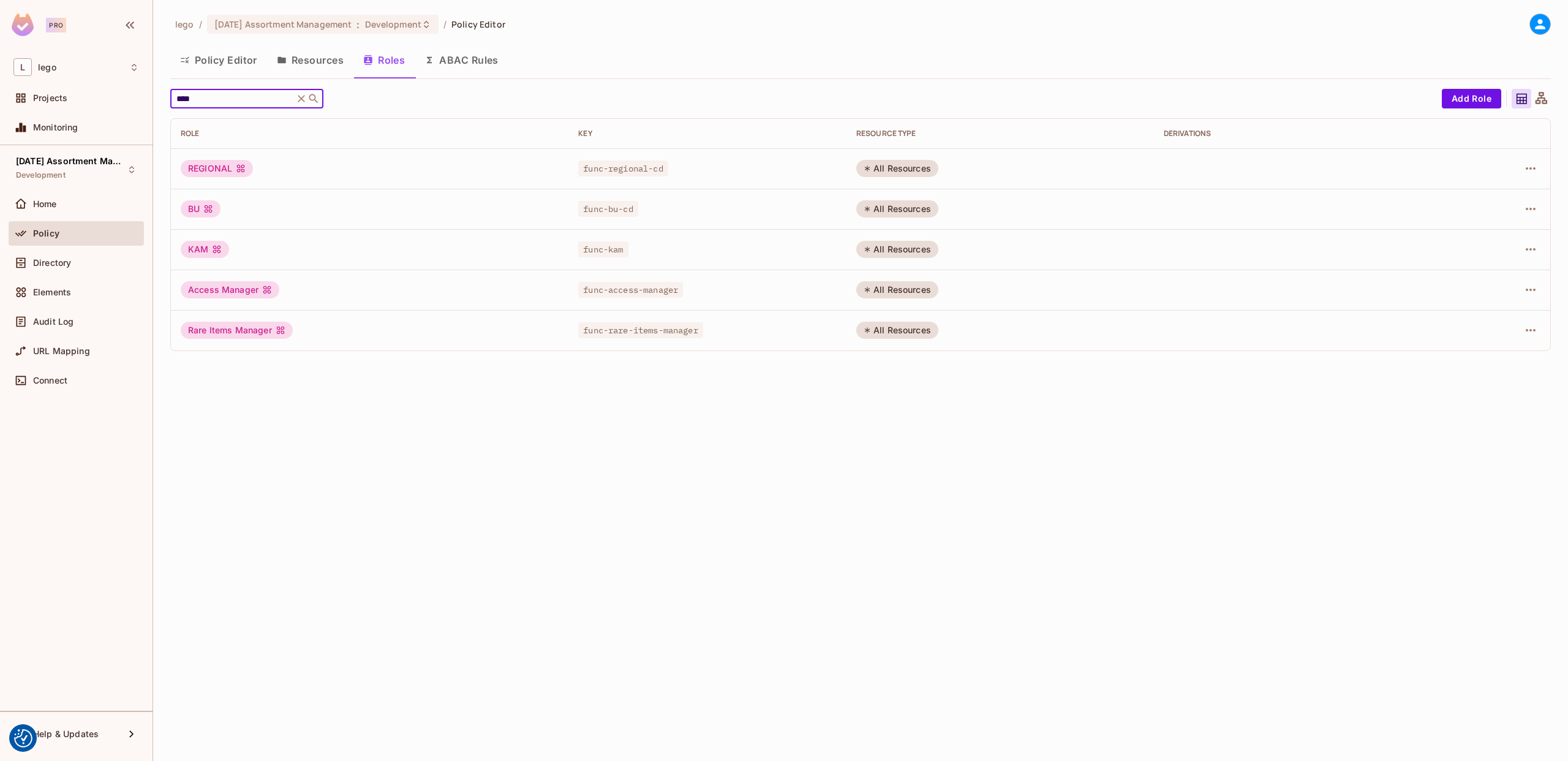
type input "****"
click at [490, 534] on div "lego / [DATE] Assortment Management : Development / Policy Editor Policy Editor…" at bounding box center [860, 380] width 1415 height 761
click at [1534, 175] on icon "button" at bounding box center [1530, 168] width 15 height 15
click at [1482, 197] on div "Edit Role" at bounding box center [1476, 197] width 37 height 13
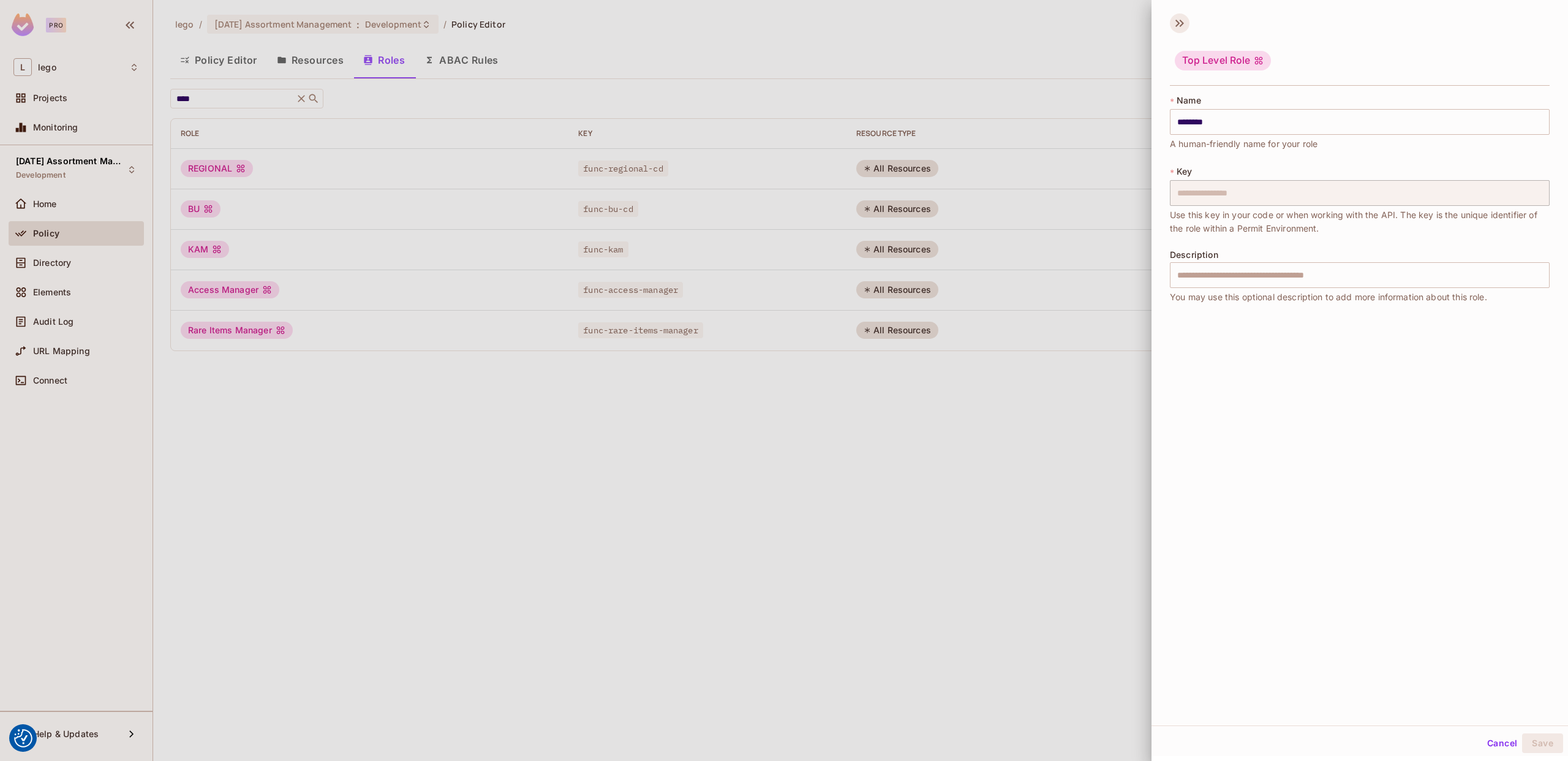
click at [1178, 23] on icon at bounding box center [1177, 23] width 4 height 8
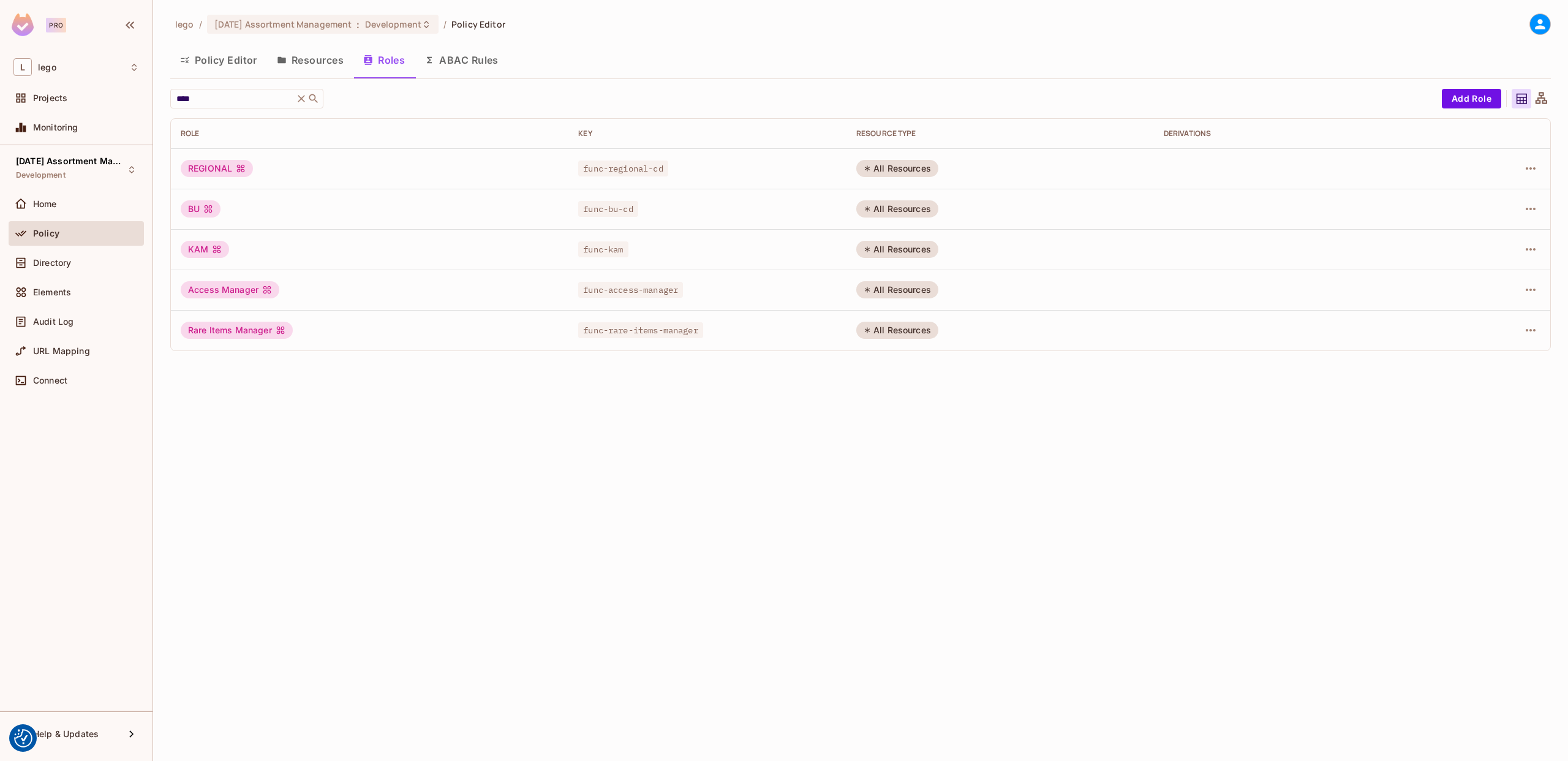
click at [1079, 65] on div "Policy Editor Resources Roles ABAC Rules" at bounding box center [860, 60] width 1380 height 30
click at [631, 435] on div "lego / [DATE] Assortment Management : Development / Policy Editor Policy Editor…" at bounding box center [860, 380] width 1415 height 761
